Goal: Task Accomplishment & Management: Manage account settings

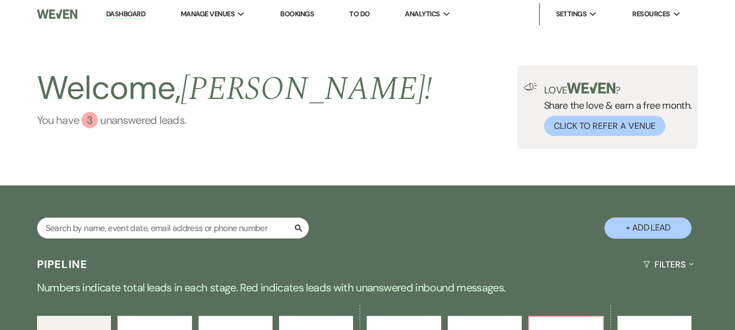
click at [129, 118] on link "You have 3 unanswered lead s ." at bounding box center [234, 120] width 395 height 16
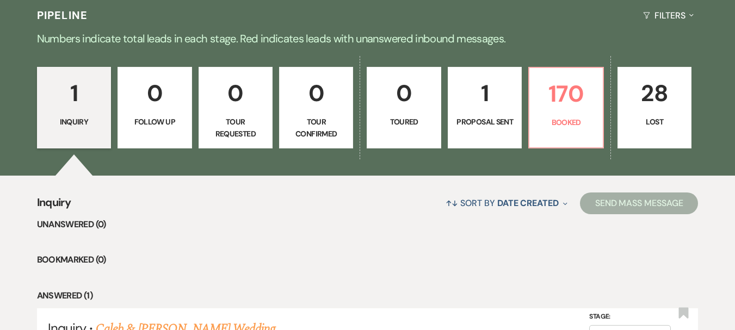
scroll to position [98, 0]
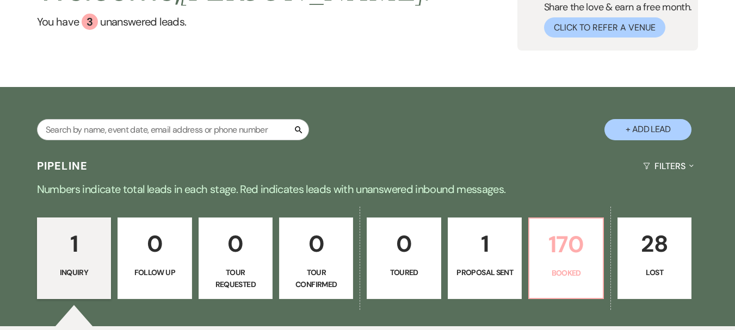
click at [565, 246] on p "170" at bounding box center [566, 244] width 60 height 36
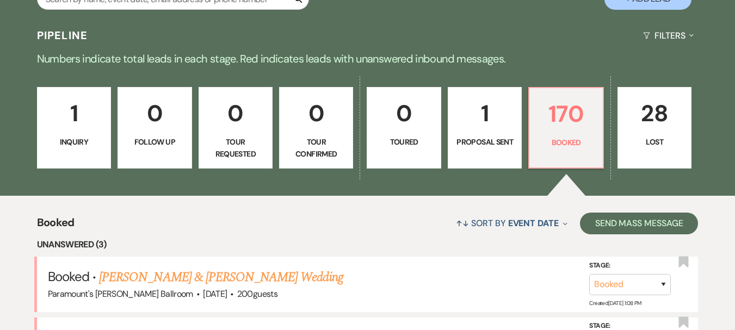
scroll to position [446, 0]
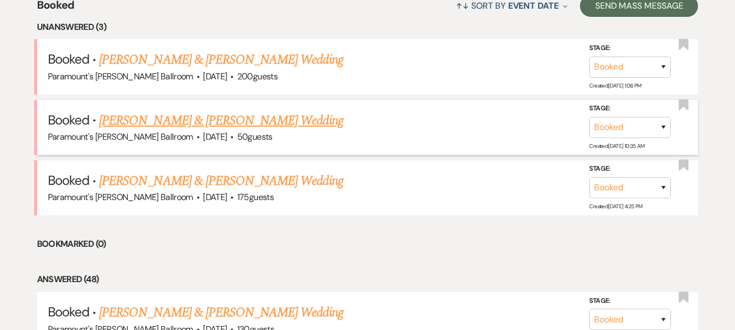
click at [253, 115] on link "[PERSON_NAME] & [PERSON_NAME] Wedding" at bounding box center [221, 121] width 244 height 20
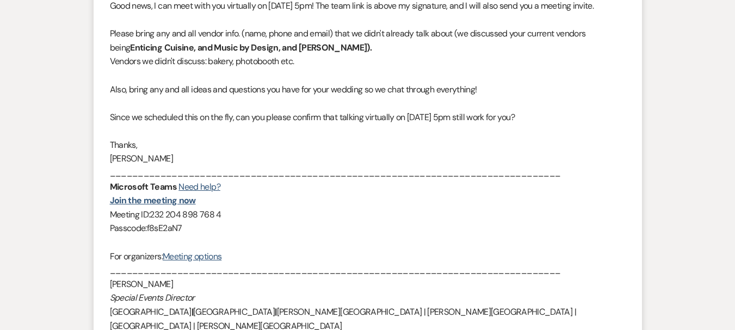
scroll to position [272, 0]
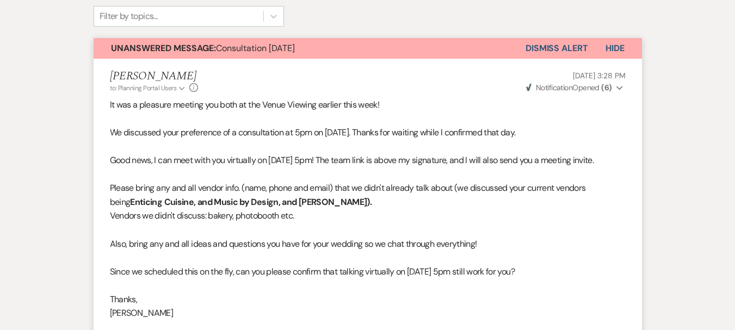
click at [572, 46] on button "Dismiss Alert" at bounding box center [556, 48] width 63 height 21
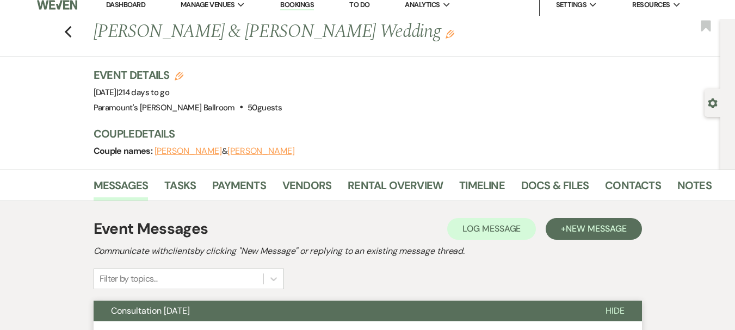
scroll to position [0, 0]
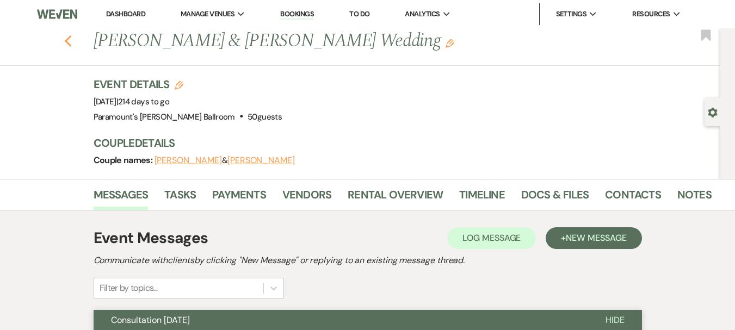
click at [71, 38] on use "button" at bounding box center [67, 41] width 7 height 12
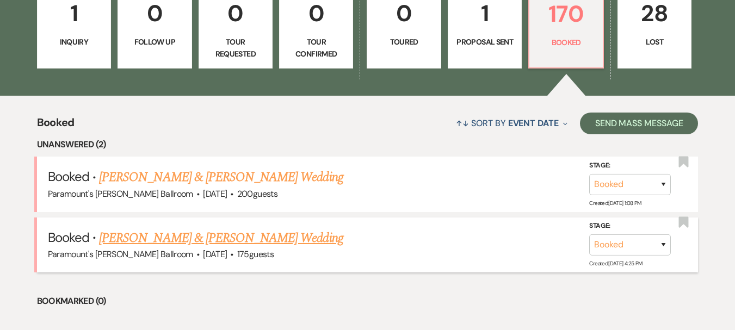
scroll to position [348, 0]
